Goal: Task Accomplishment & Management: Manage account settings

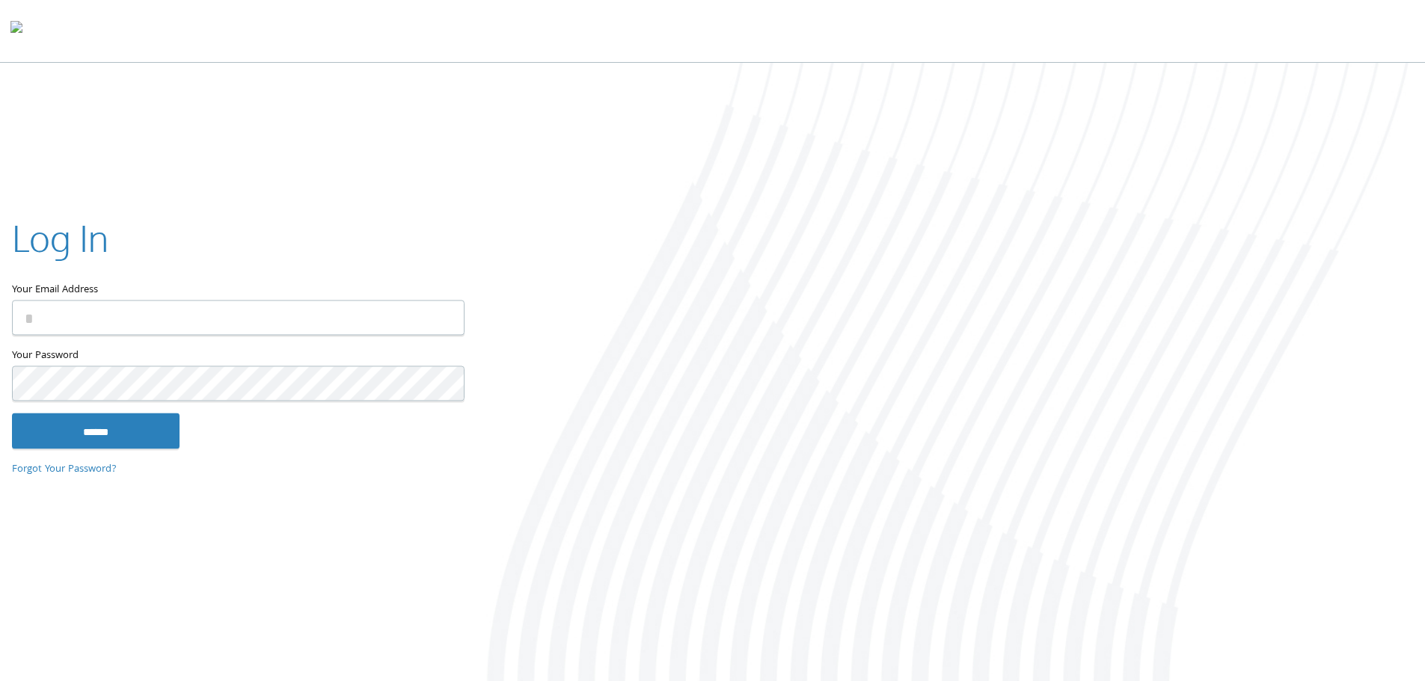
click at [169, 314] on input "Your Email Address" at bounding box center [238, 317] width 453 height 35
click at [0, 681] on com-1password-button at bounding box center [0, 684] width 0 height 0
type input "**********"
